Goal: Ask a question

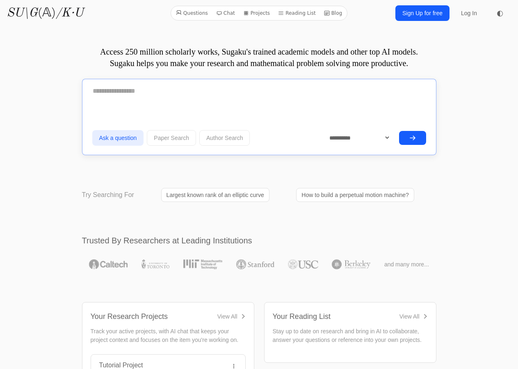
click at [220, 97] on textarea at bounding box center [259, 91] width 334 height 20
click at [274, 96] on textarea at bounding box center [259, 91] width 334 height 20
click at [179, 93] on textarea at bounding box center [259, 91] width 334 height 20
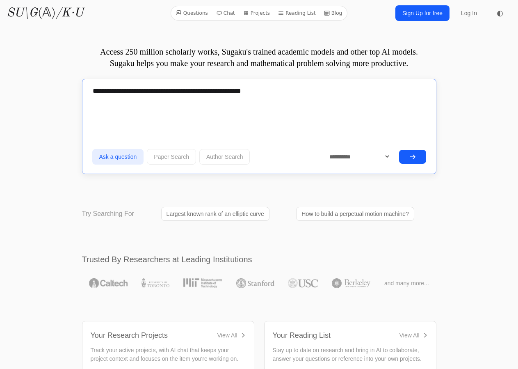
paste textarea "**********"
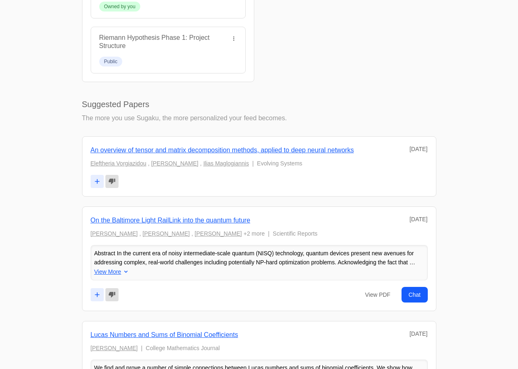
scroll to position [25267, 0]
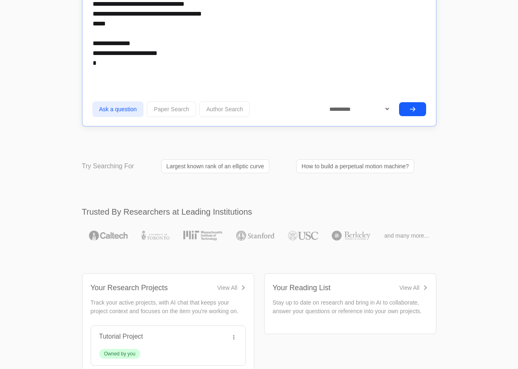
type textarea "**********"
click at [417, 105] on button "submit" at bounding box center [412, 109] width 27 height 14
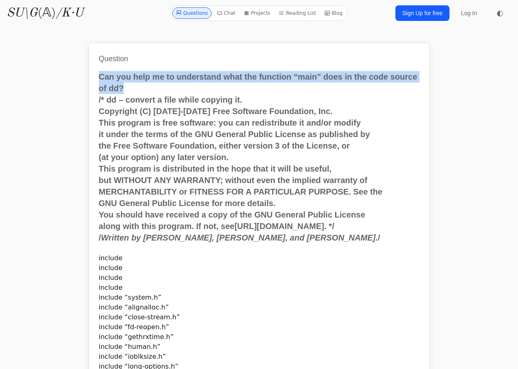
drag, startPoint x: 127, startPoint y: 89, endPoint x: 90, endPoint y: 78, distance: 38.1
copy p "Can you help me to understand what the function “main” does in the code source …"
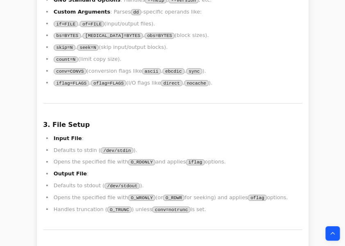
scroll to position [23662, 0]
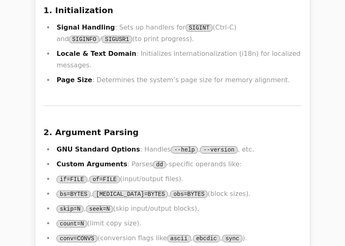
click at [222, 188] on li "bs=BYTES , ibs=BYTES , obs=BYTES (block sizes)." at bounding box center [178, 193] width 248 height 11
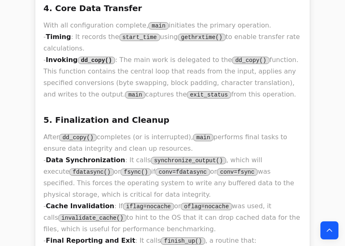
scroll to position [24676, 0]
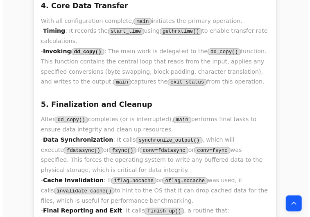
scroll to position [24726, 0]
